Goal: Information Seeking & Learning: Understand process/instructions

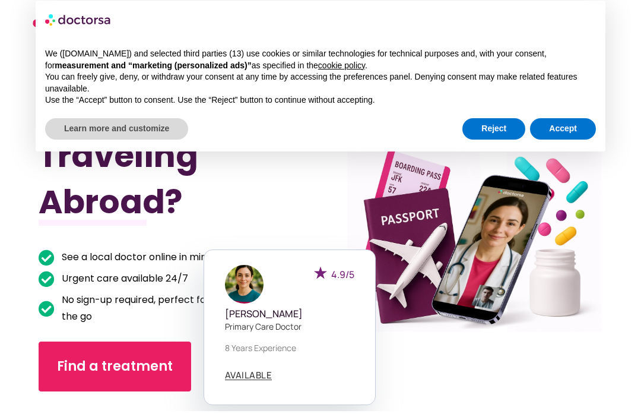
scroll to position [17, 0]
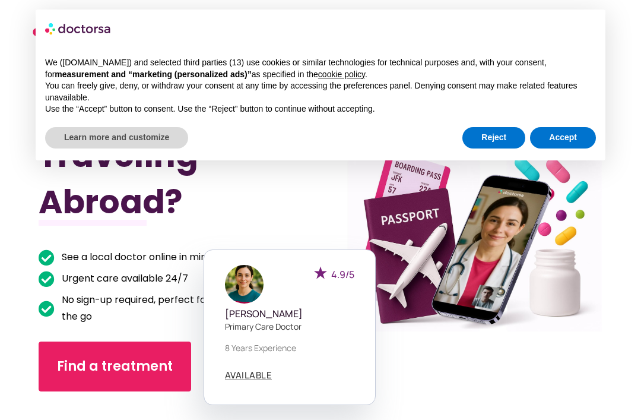
click at [565, 132] on button "Accept" at bounding box center [563, 137] width 66 height 21
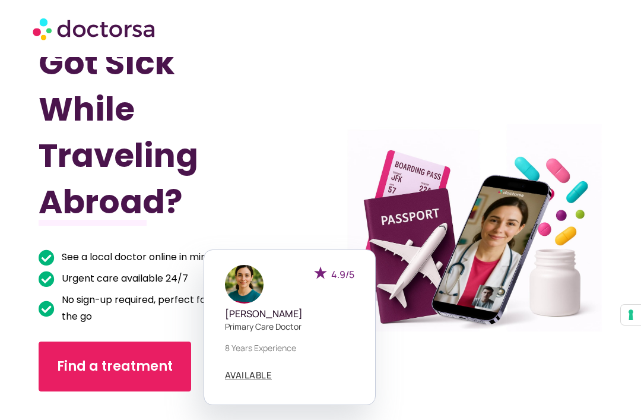
click at [508, 203] on div at bounding box center [461, 277] width 299 height 505
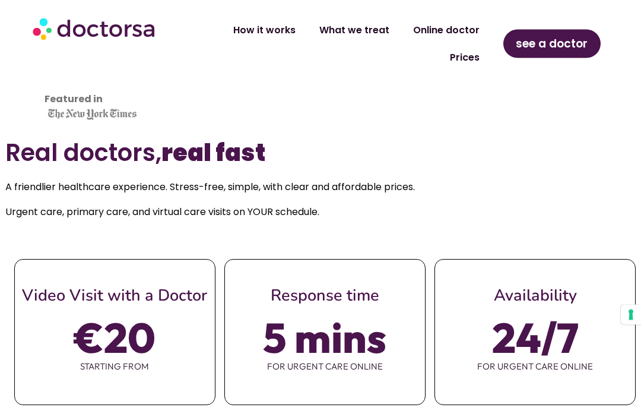
scroll to position [407, 0]
click at [285, 28] on link "How it works" at bounding box center [265, 30] width 86 height 27
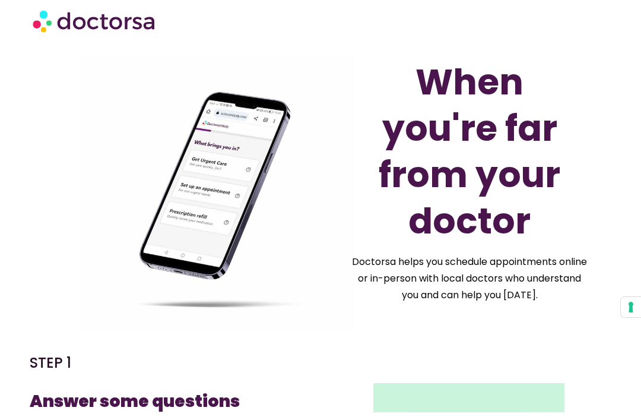
scroll to position [56, 0]
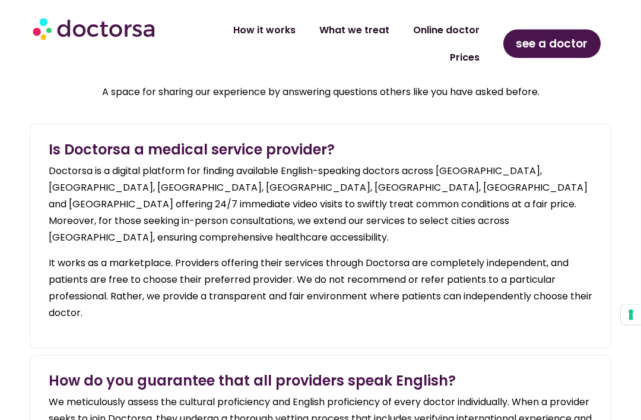
scroll to position [1265, 0]
click at [450, 26] on link "Online doctor" at bounding box center [447, 30] width 90 height 27
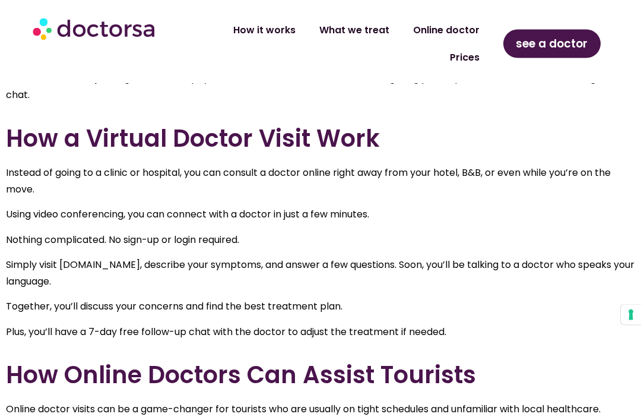
scroll to position [535, 0]
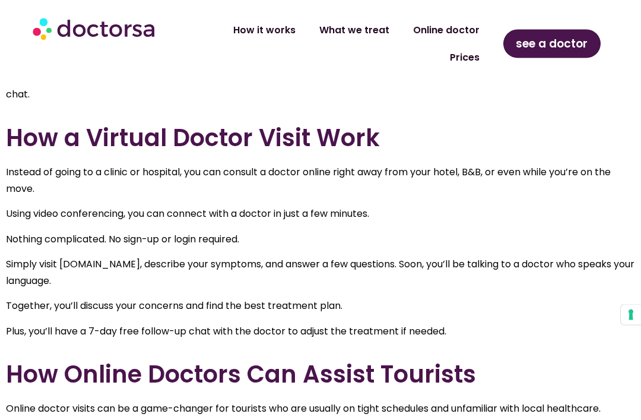
click at [524, 238] on p "Nothing complicated. No sign-up or login required." at bounding box center [321, 240] width 630 height 17
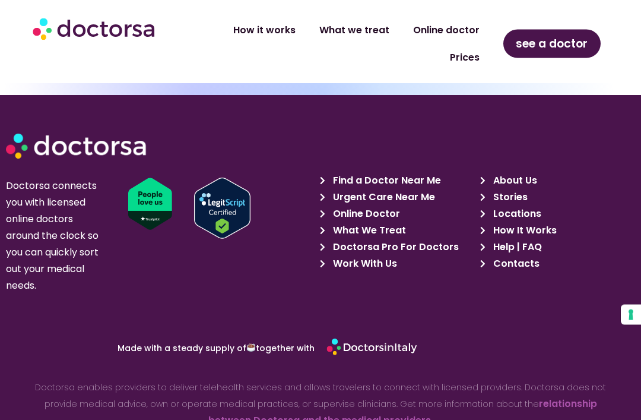
scroll to position [5033, 0]
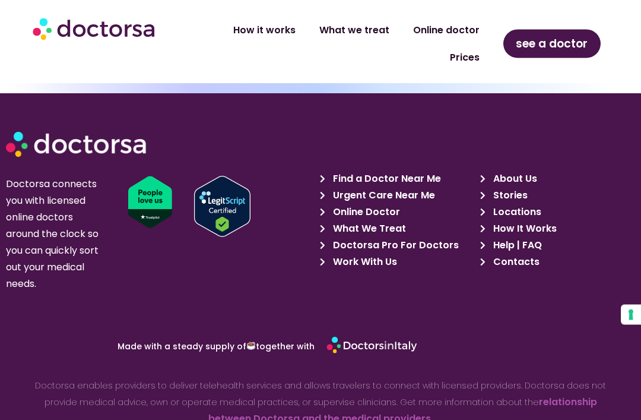
click at [377, 254] on span "Work With Us" at bounding box center [363, 262] width 67 height 17
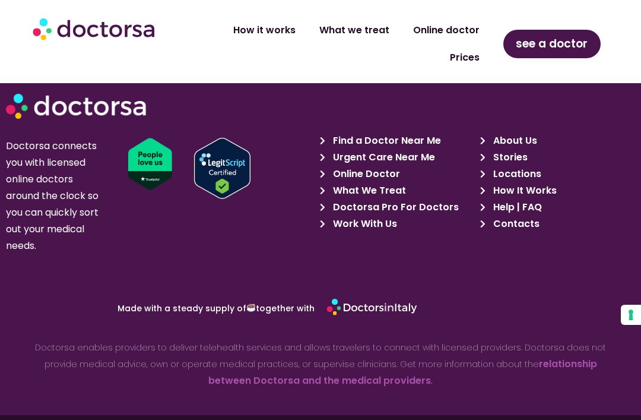
scroll to position [4997, 0]
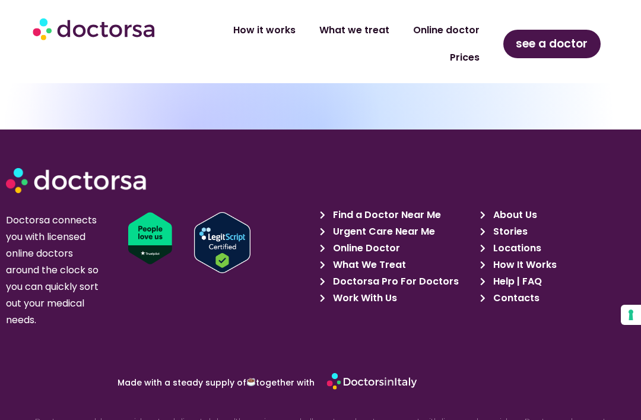
click at [353, 290] on span "Work With Us" at bounding box center [363, 298] width 67 height 17
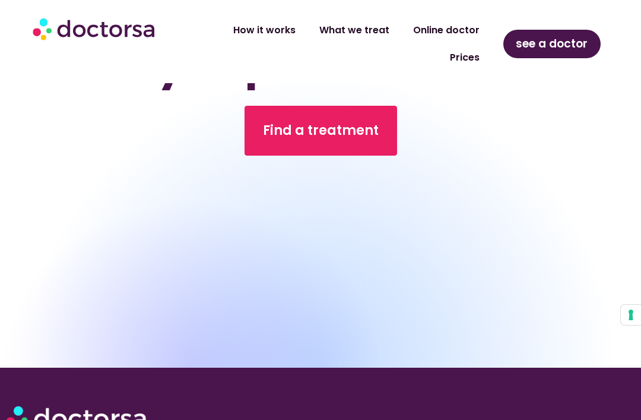
scroll to position [4167, 0]
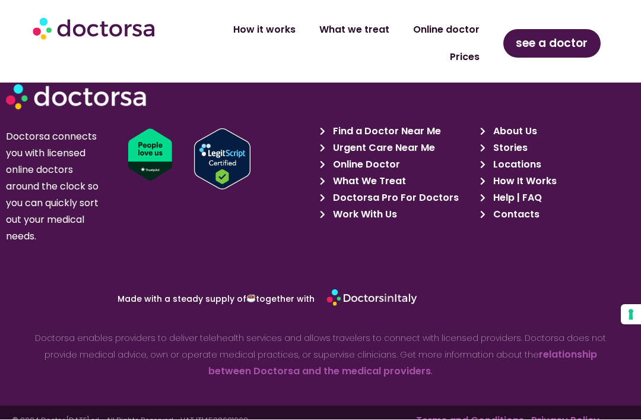
click at [361, 223] on span "Work With Us" at bounding box center [363, 215] width 67 height 17
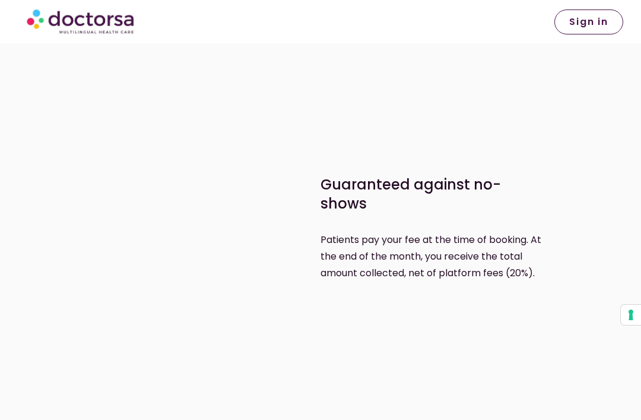
scroll to position [1501, 0]
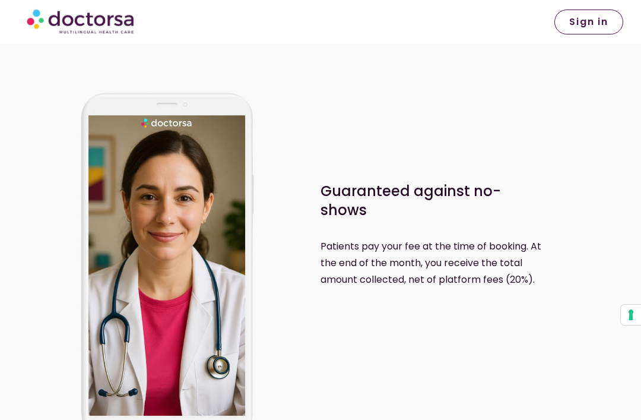
click at [605, 23] on span "Sign in" at bounding box center [589, 22] width 39 height 10
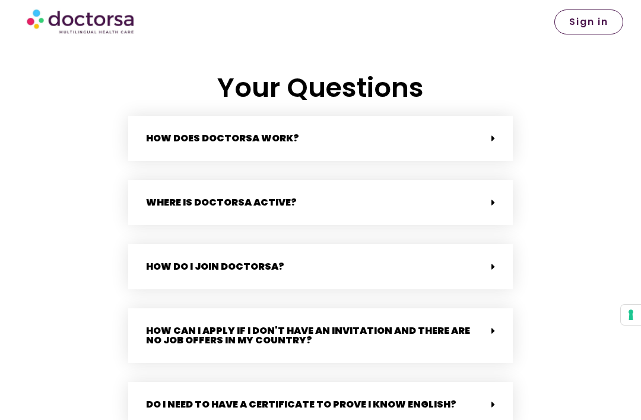
scroll to position [2440, 0]
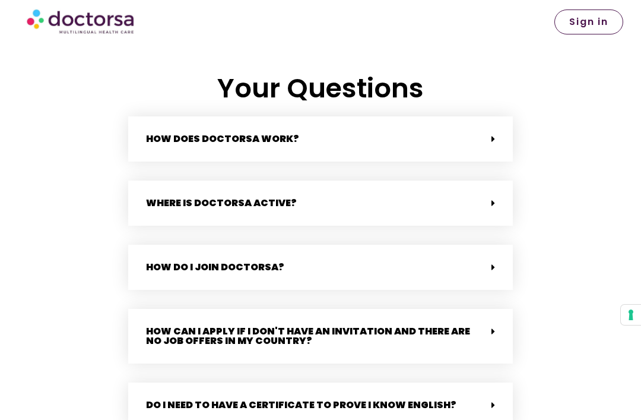
click at [166, 260] on link "How do I join Doctorsa?" at bounding box center [215, 267] width 138 height 14
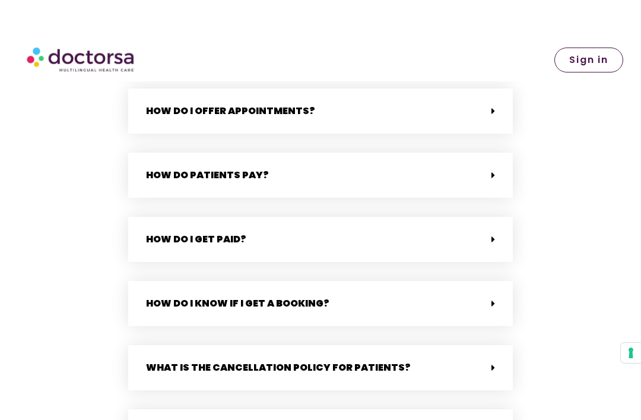
scroll to position [3073, 0]
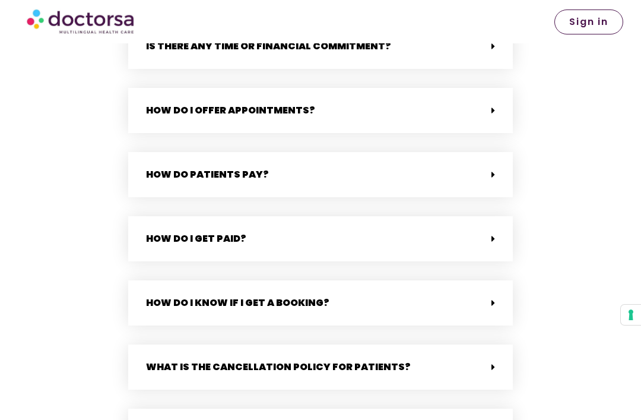
click at [162, 232] on link "How do I get paid?" at bounding box center [196, 239] width 100 height 14
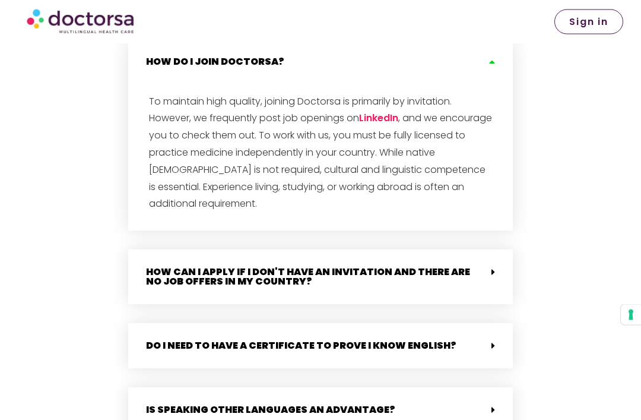
click at [151, 266] on link "How can I apply if I don't have an invitation and there are no job offers in my…" at bounding box center [308, 277] width 324 height 23
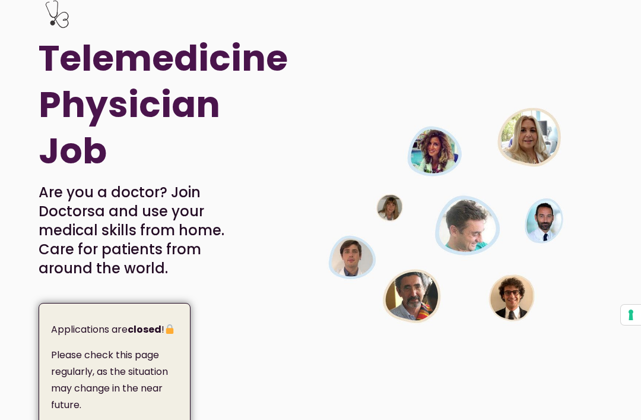
scroll to position [0, 0]
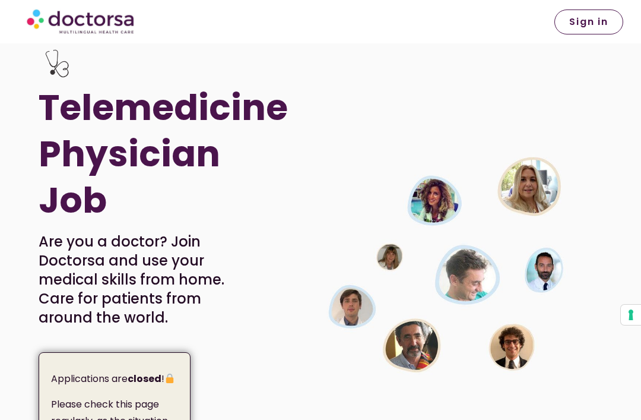
click at [580, 30] on link "Sign in" at bounding box center [589, 22] width 69 height 25
